Goal: Transaction & Acquisition: Purchase product/service

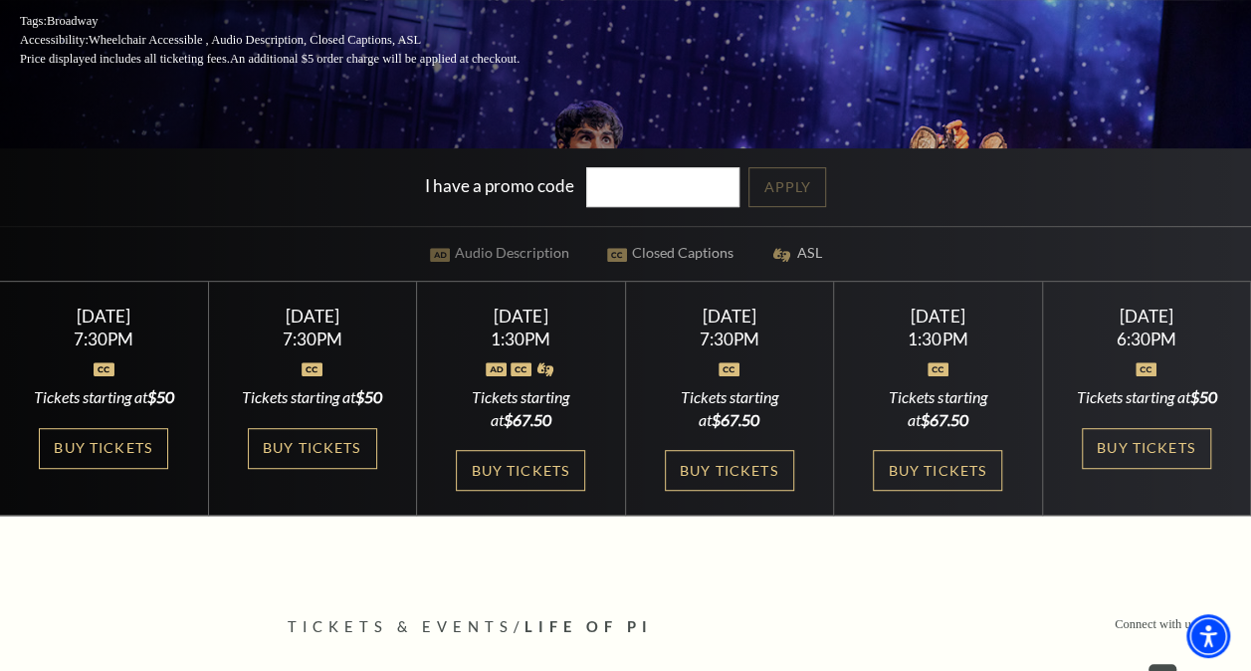
scroll to position [374, 0]
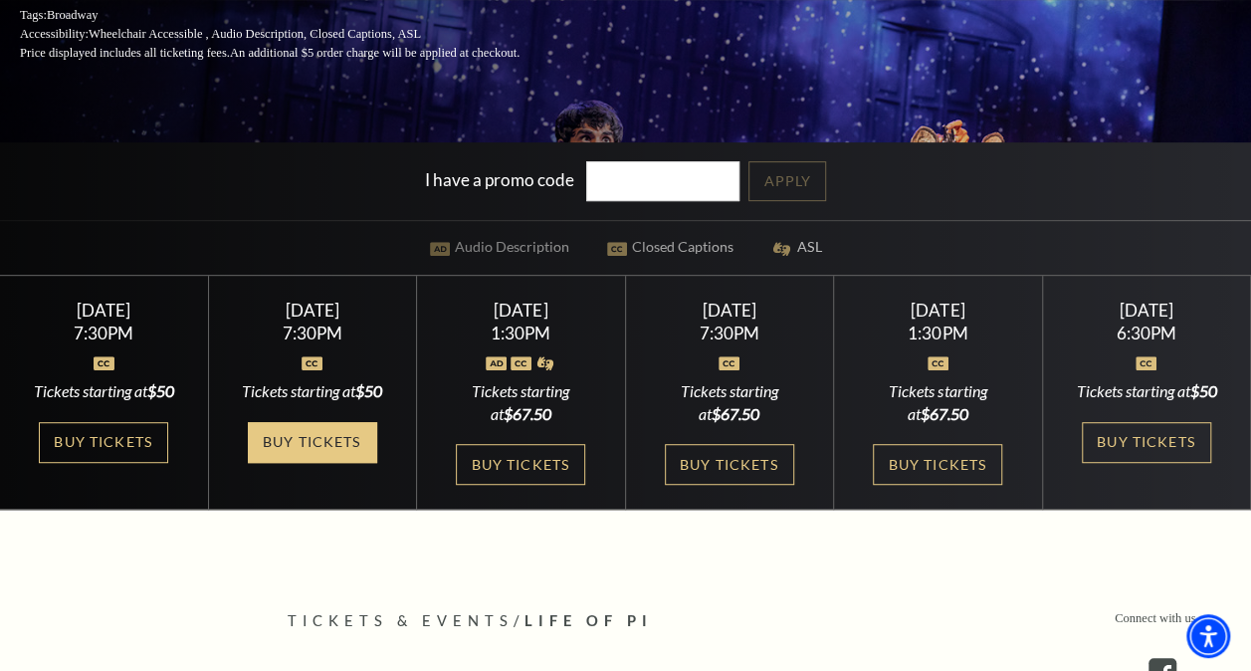
click at [313, 434] on link "Buy Tickets" at bounding box center [312, 442] width 129 height 41
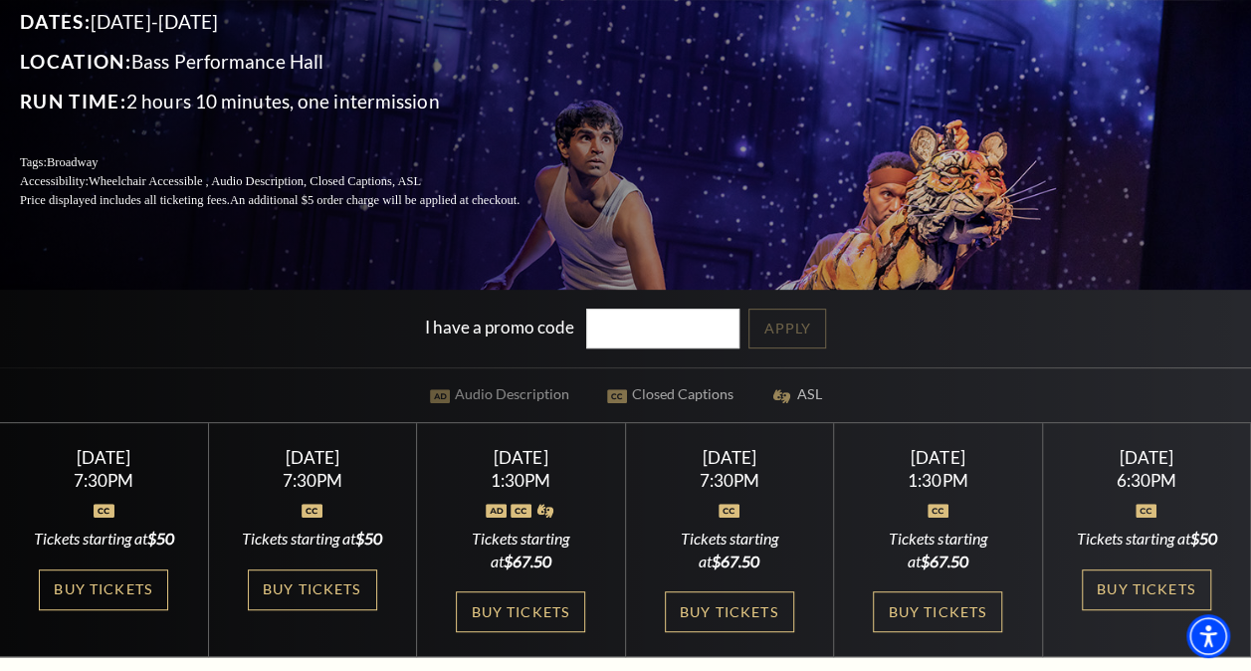
scroll to position [215, 0]
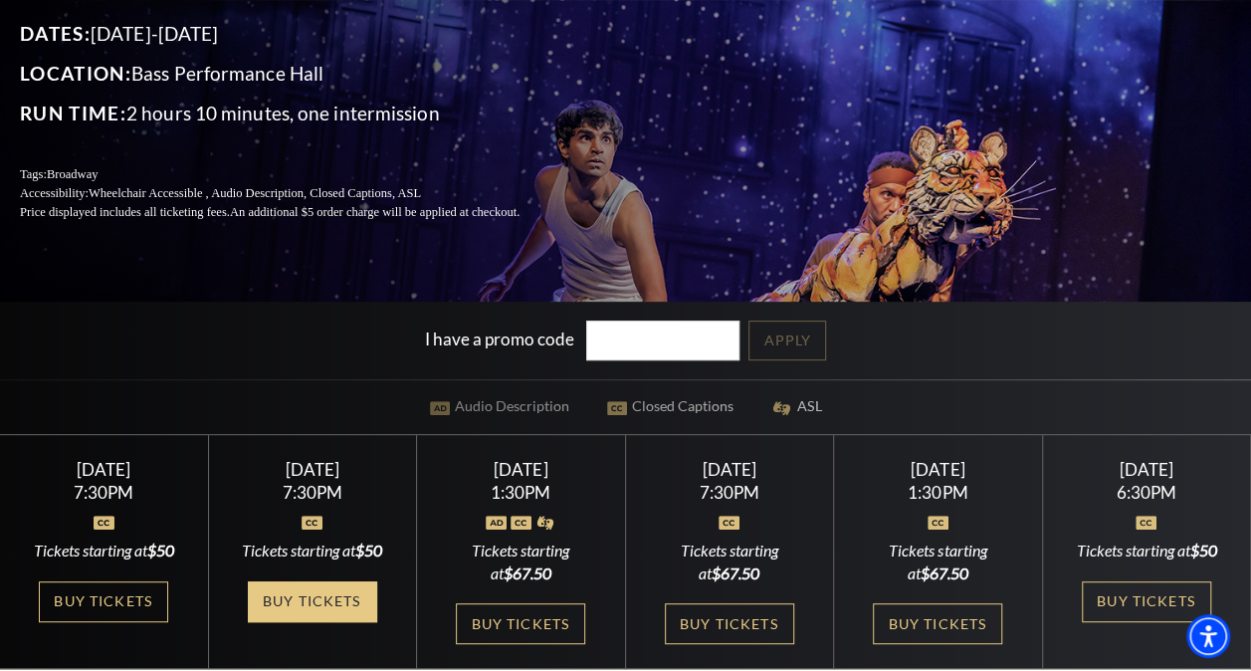
click at [289, 594] on link "Buy Tickets" at bounding box center [312, 601] width 129 height 41
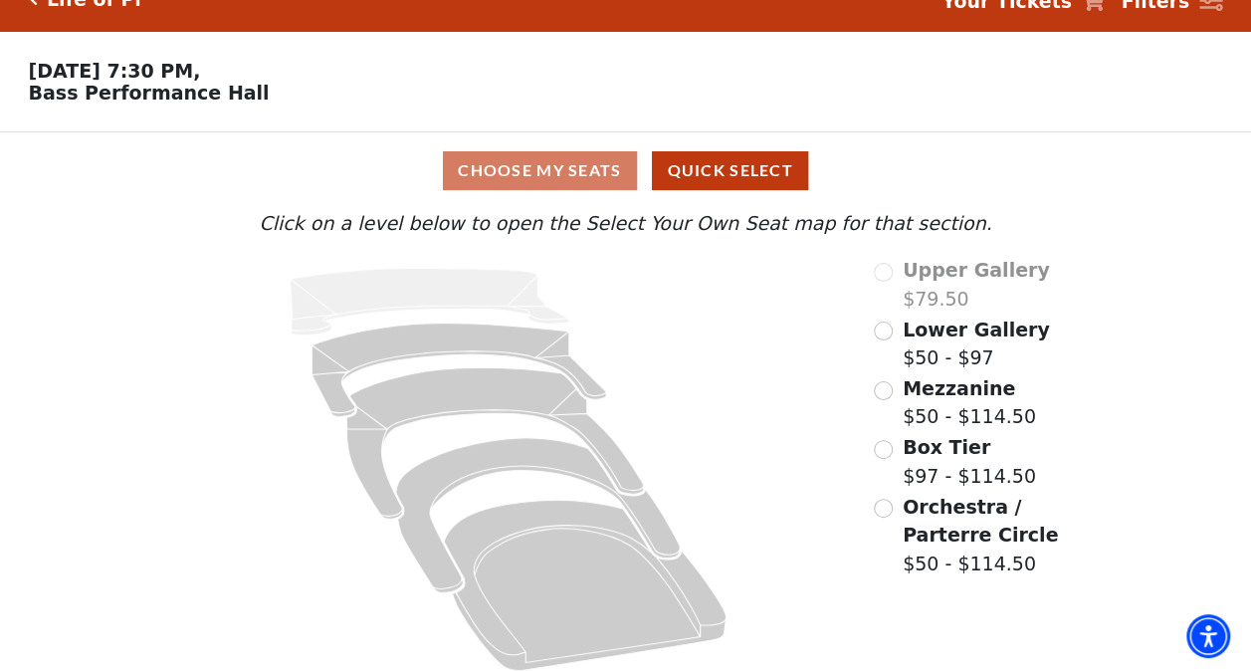
scroll to position [50, 0]
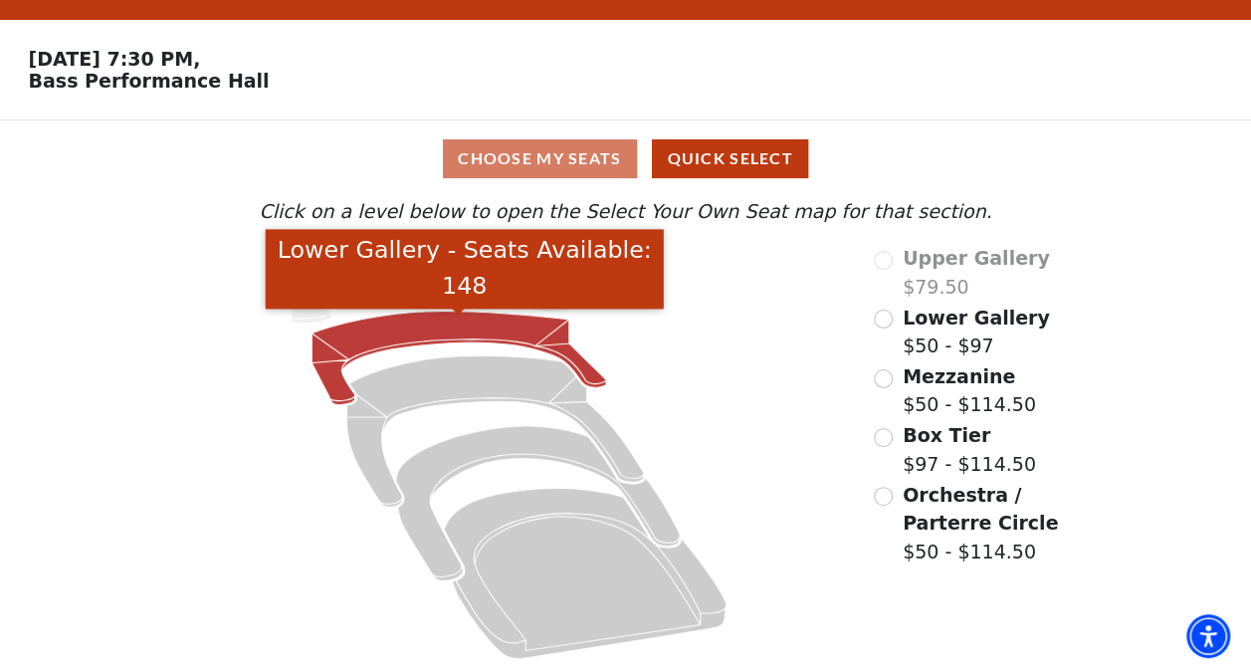
click at [439, 328] on icon "Lower Gallery - Seats Available: 148" at bounding box center [459, 359] width 295 height 94
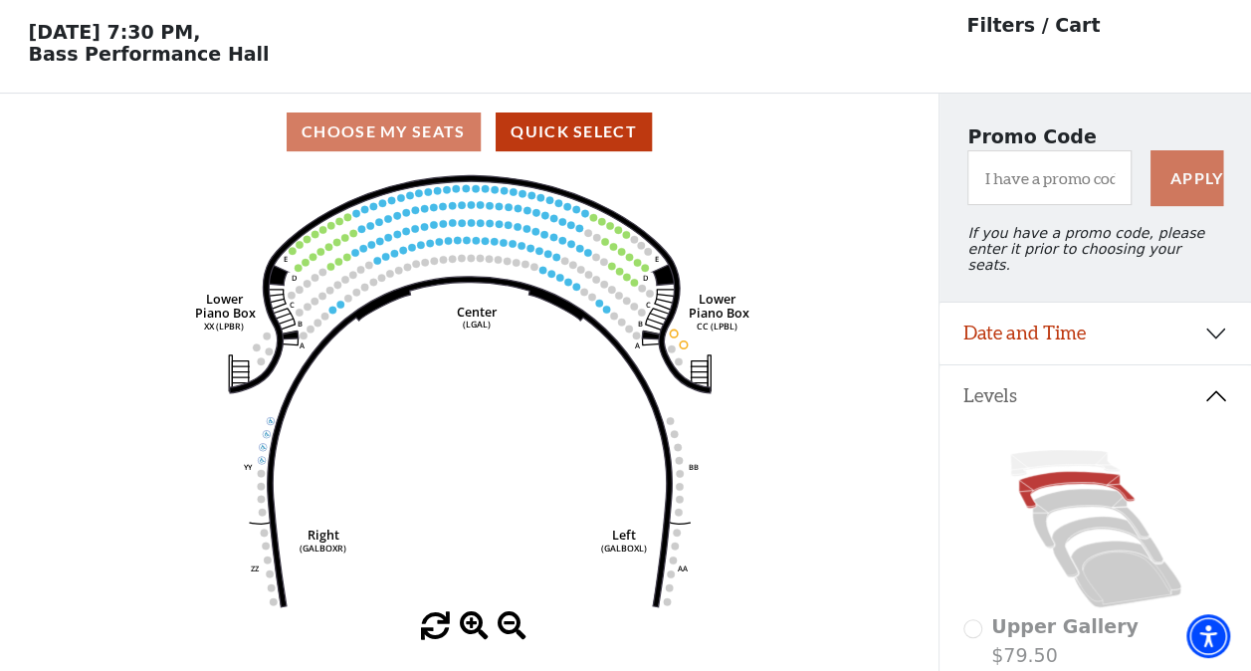
scroll to position [92, 0]
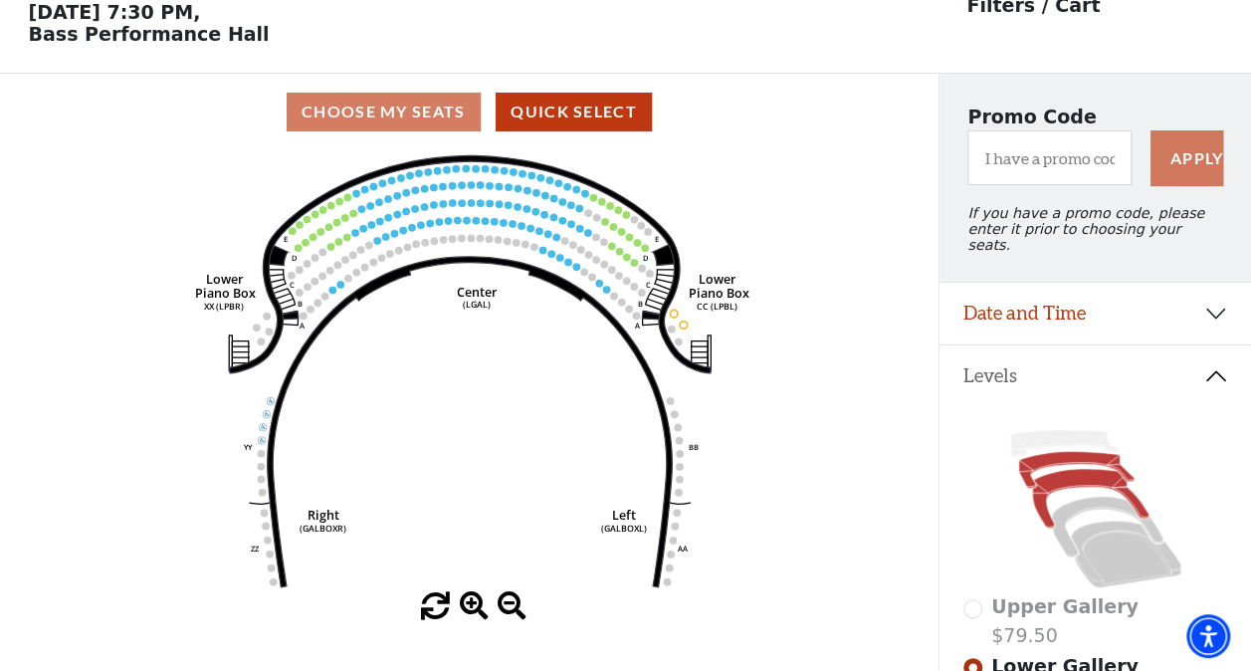
click at [1070, 472] on icon at bounding box center [1090, 498] width 116 height 59
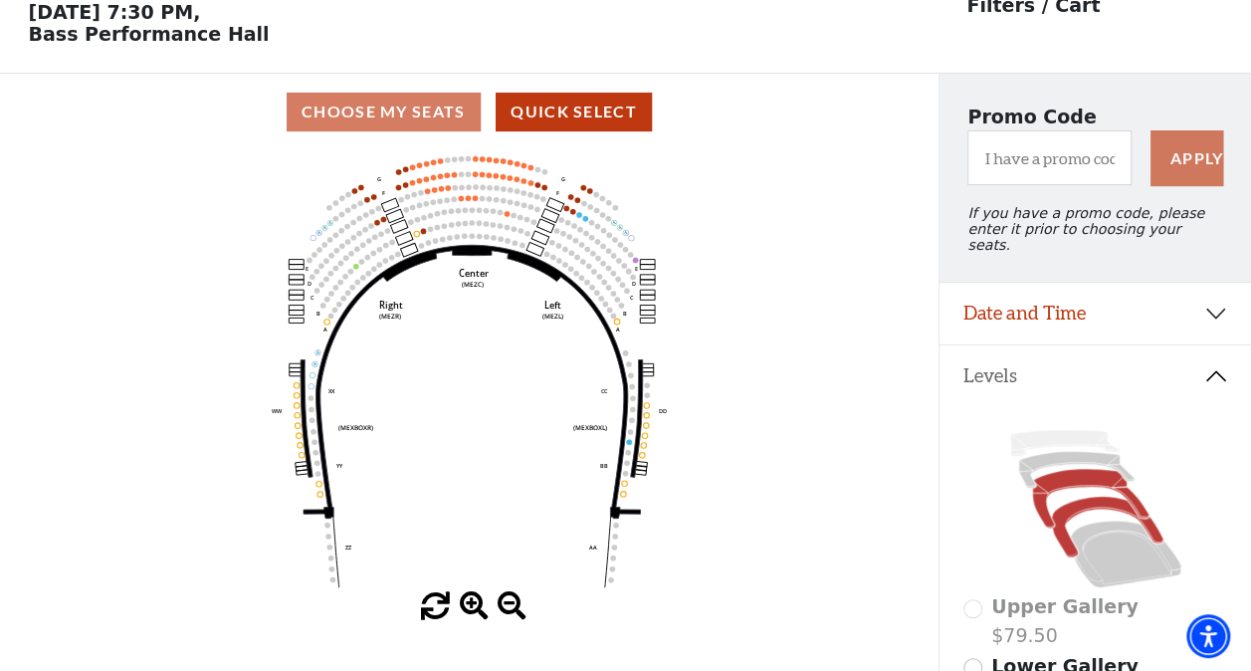
click at [1085, 500] on icon at bounding box center [1107, 527] width 112 height 61
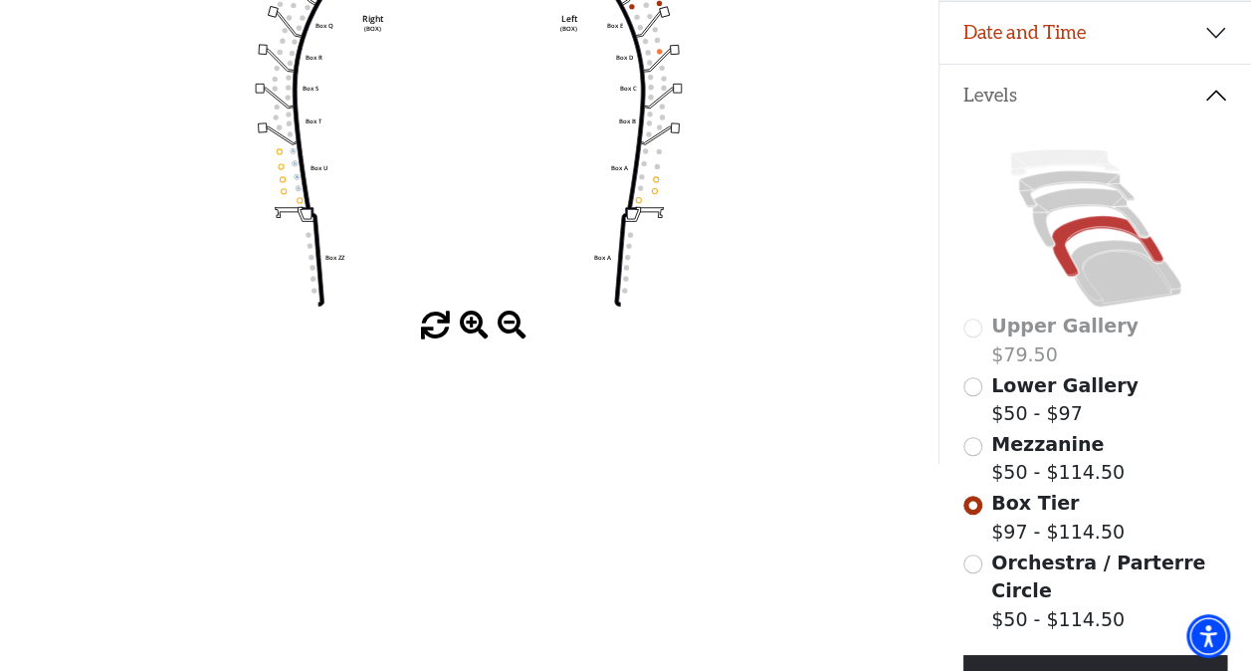
scroll to position [358, 0]
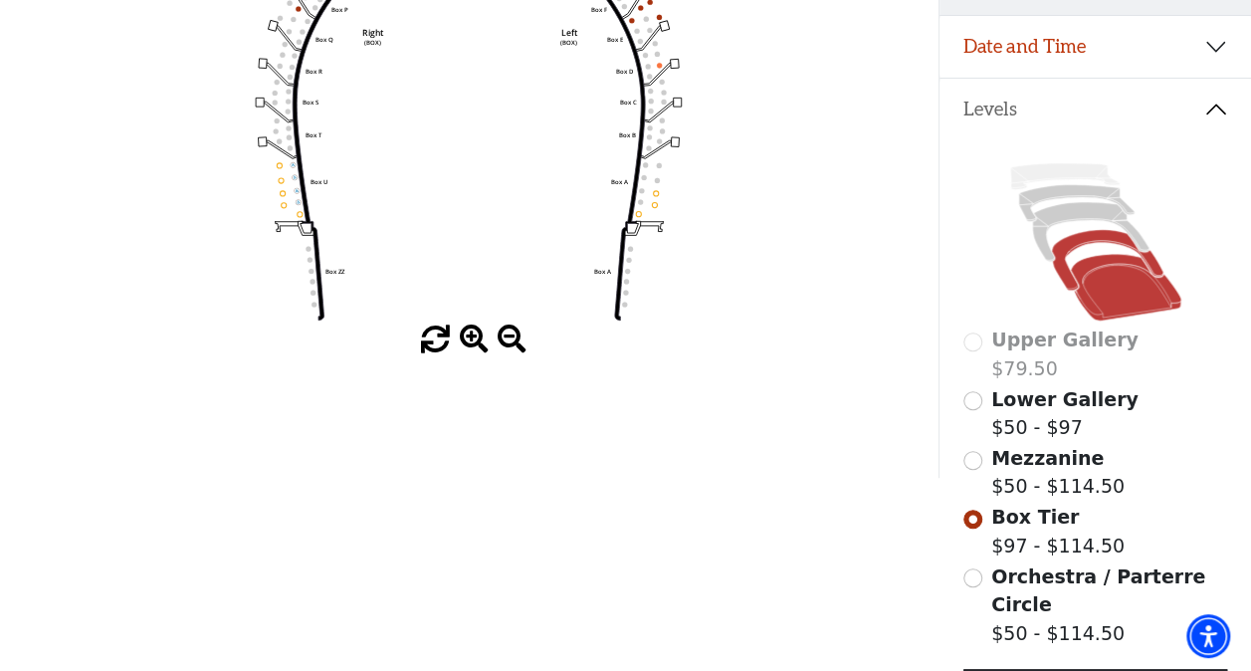
click at [1102, 273] on icon at bounding box center [1125, 287] width 111 height 67
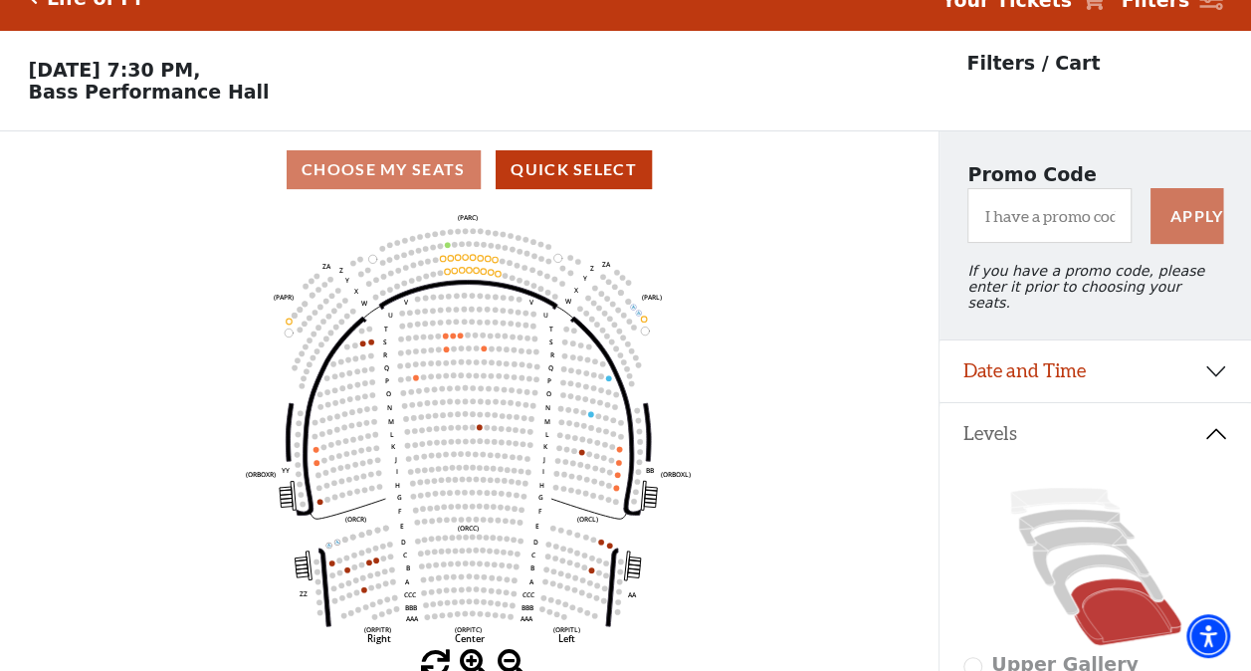
scroll to position [92, 0]
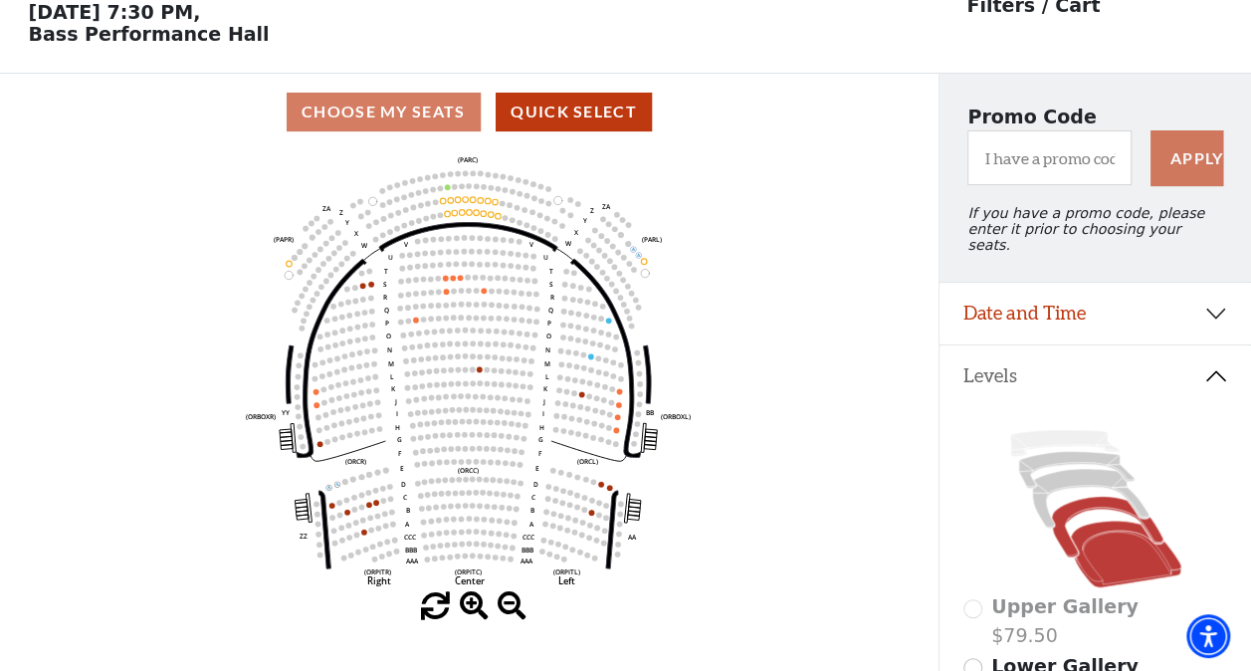
click at [1083, 499] on icon at bounding box center [1107, 527] width 112 height 61
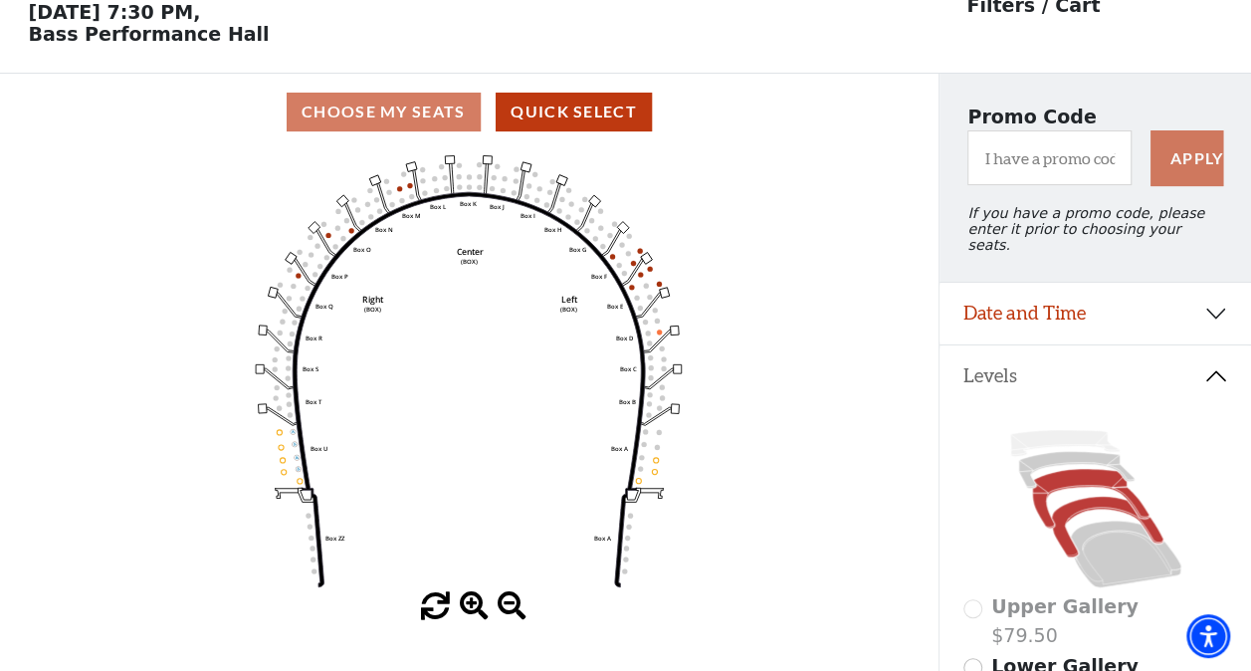
click at [1076, 474] on icon at bounding box center [1090, 498] width 116 height 59
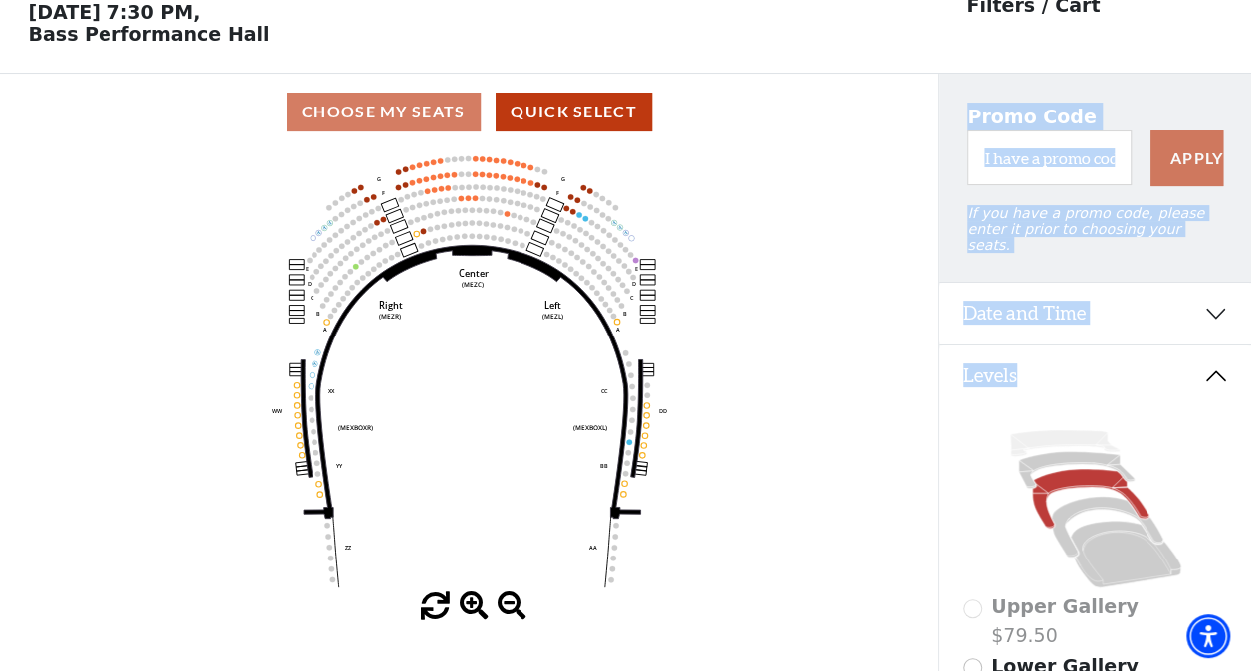
drag, startPoint x: 1058, startPoint y: 453, endPoint x: 842, endPoint y: 565, distance: 243.6
click at [842, 565] on div "Choose My Seats Quick Select Current Level Mezzanine Click on a level below to …" at bounding box center [625, 409] width 1251 height 671
click at [1069, 452] on icon at bounding box center [1075, 470] width 115 height 37
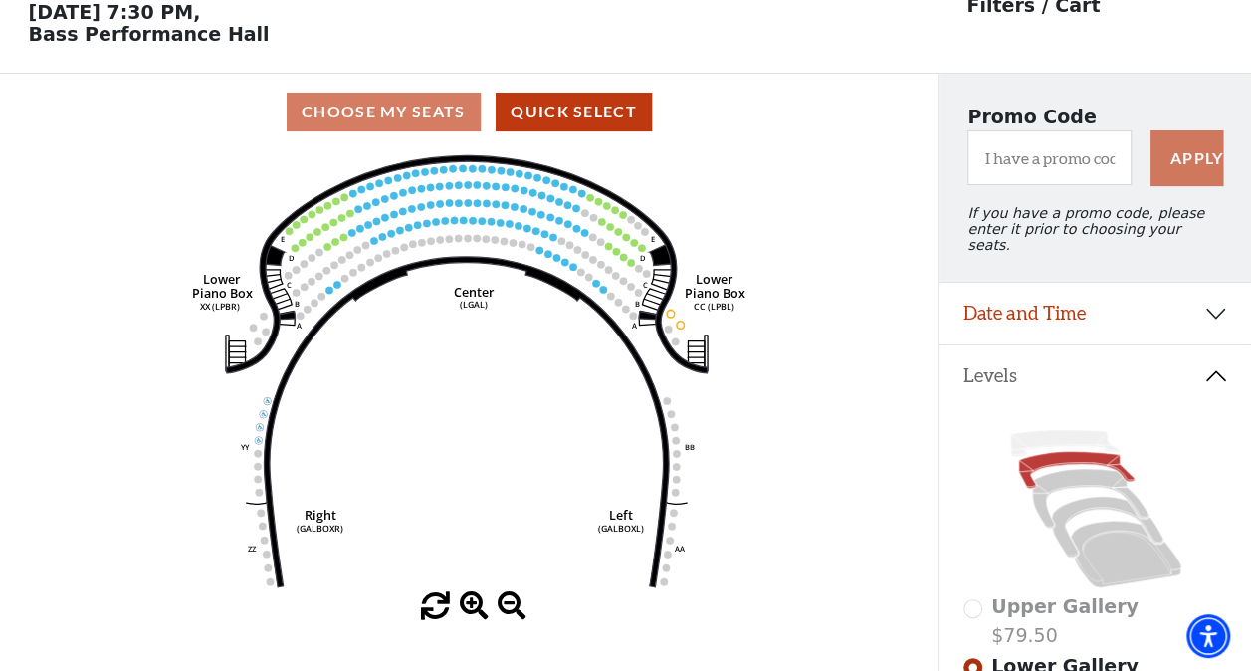
click at [1065, 452] on icon at bounding box center [1075, 470] width 115 height 37
click at [1051, 432] on icon at bounding box center [1065, 443] width 110 height 26
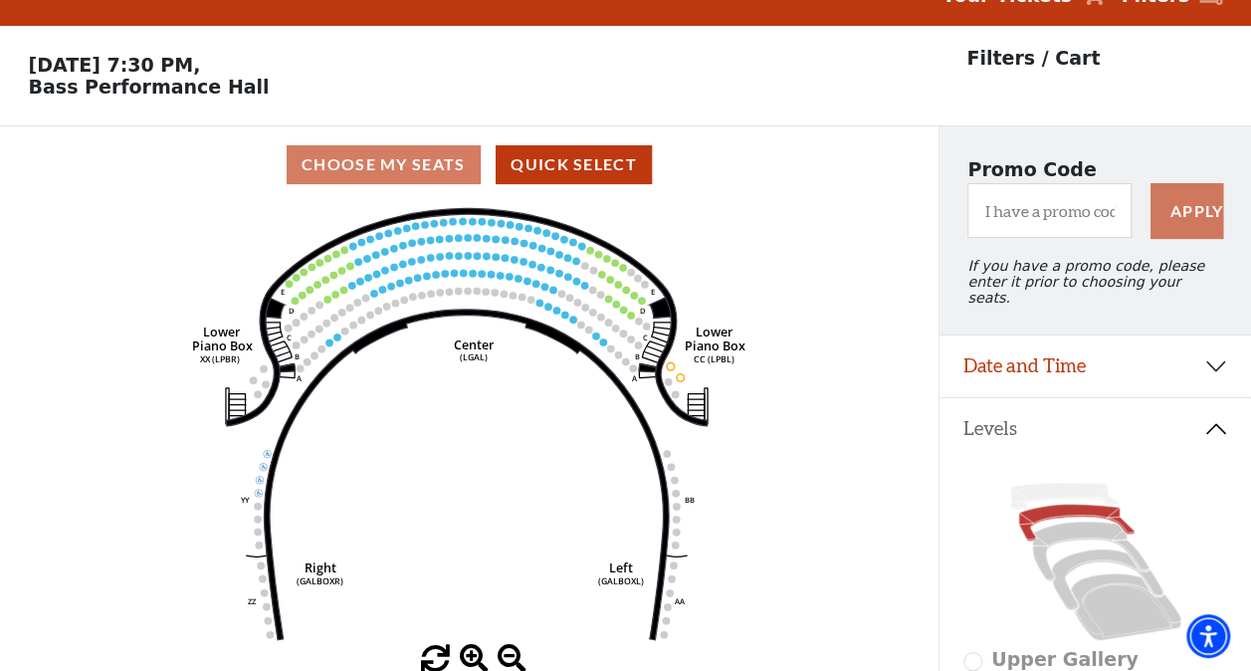
scroll to position [0, 0]
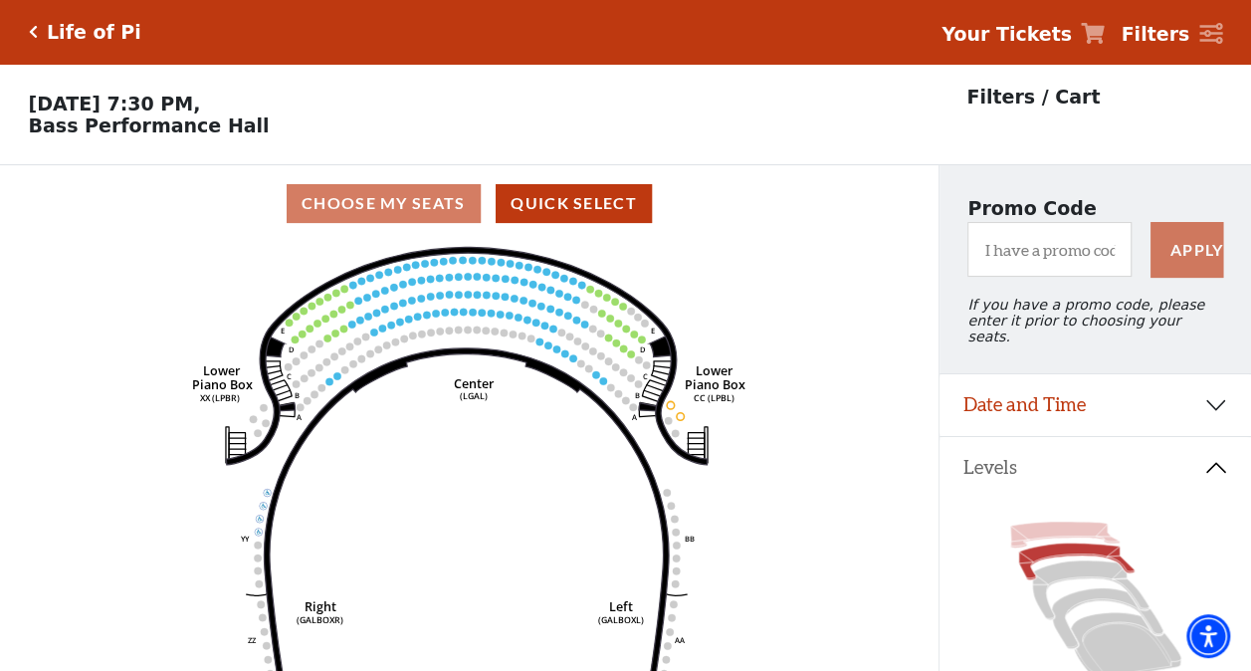
click at [1020, 525] on icon at bounding box center [1065, 535] width 110 height 26
click at [34, 28] on icon "Click here to go back to filters" at bounding box center [33, 32] width 9 height 14
